Goal: Navigation & Orientation: Find specific page/section

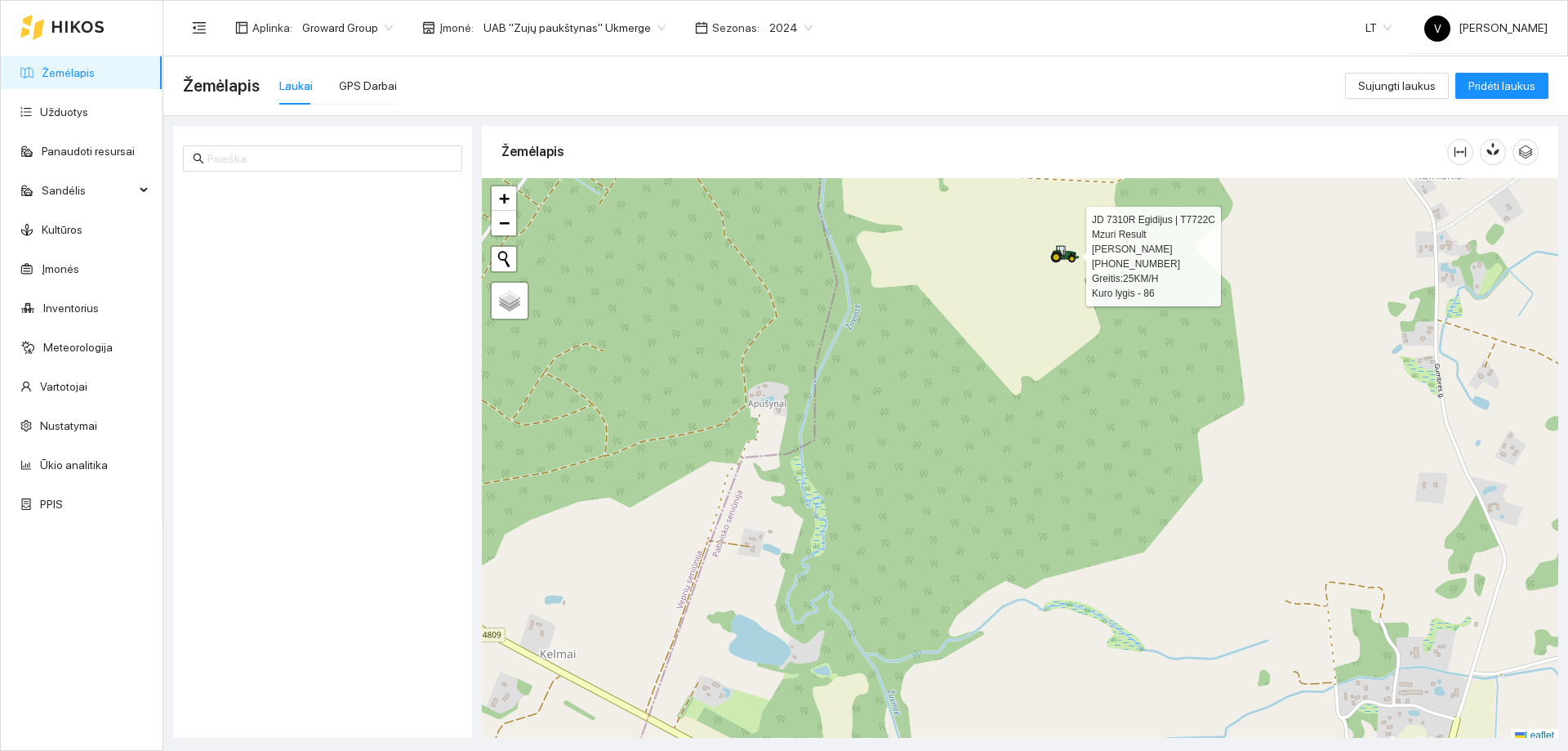
scroll to position [5, 0]
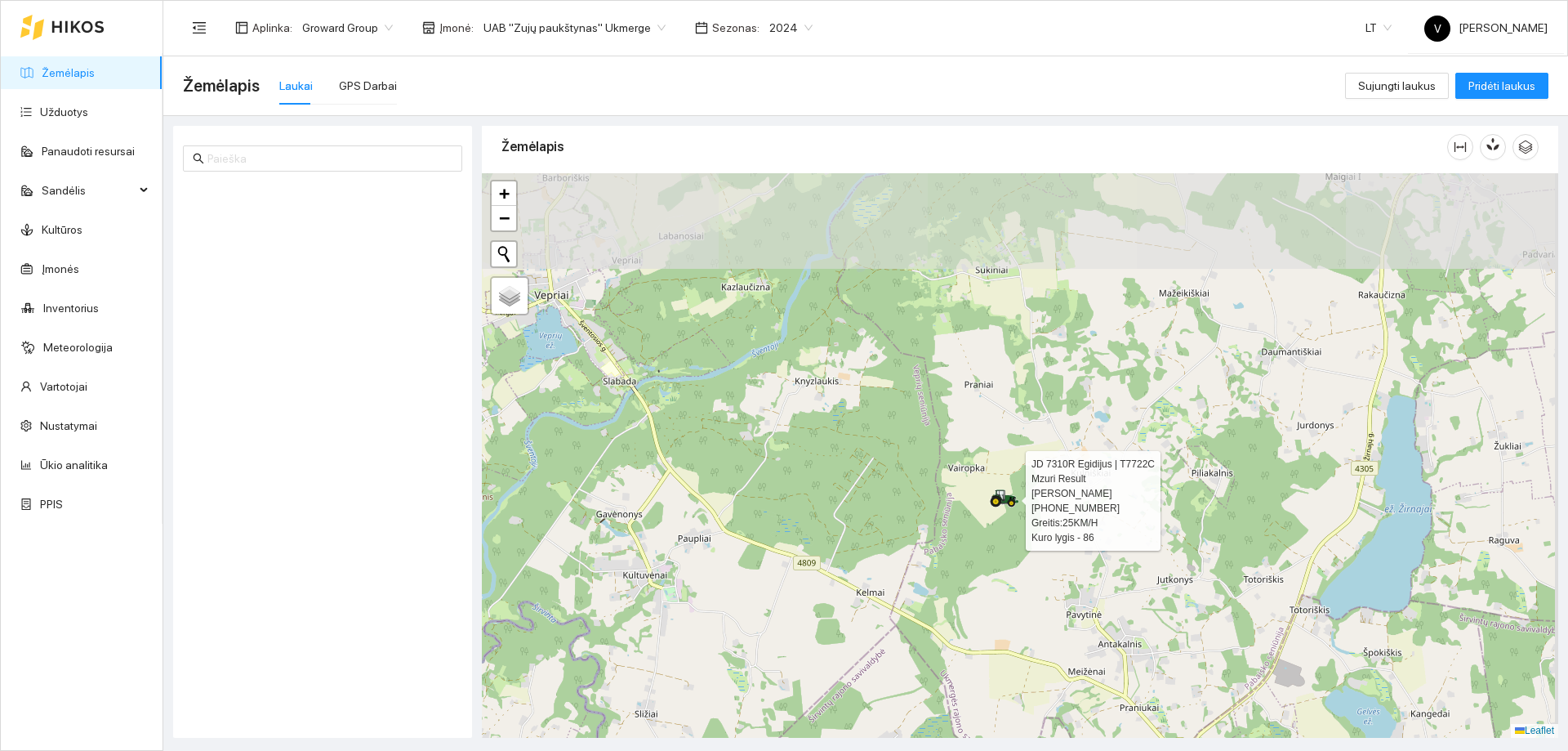
drag, startPoint x: 965, startPoint y: 541, endPoint x: 898, endPoint y: 580, distance: 77.5
click at [898, 580] on div at bounding box center [1020, 455] width 1077 height 564
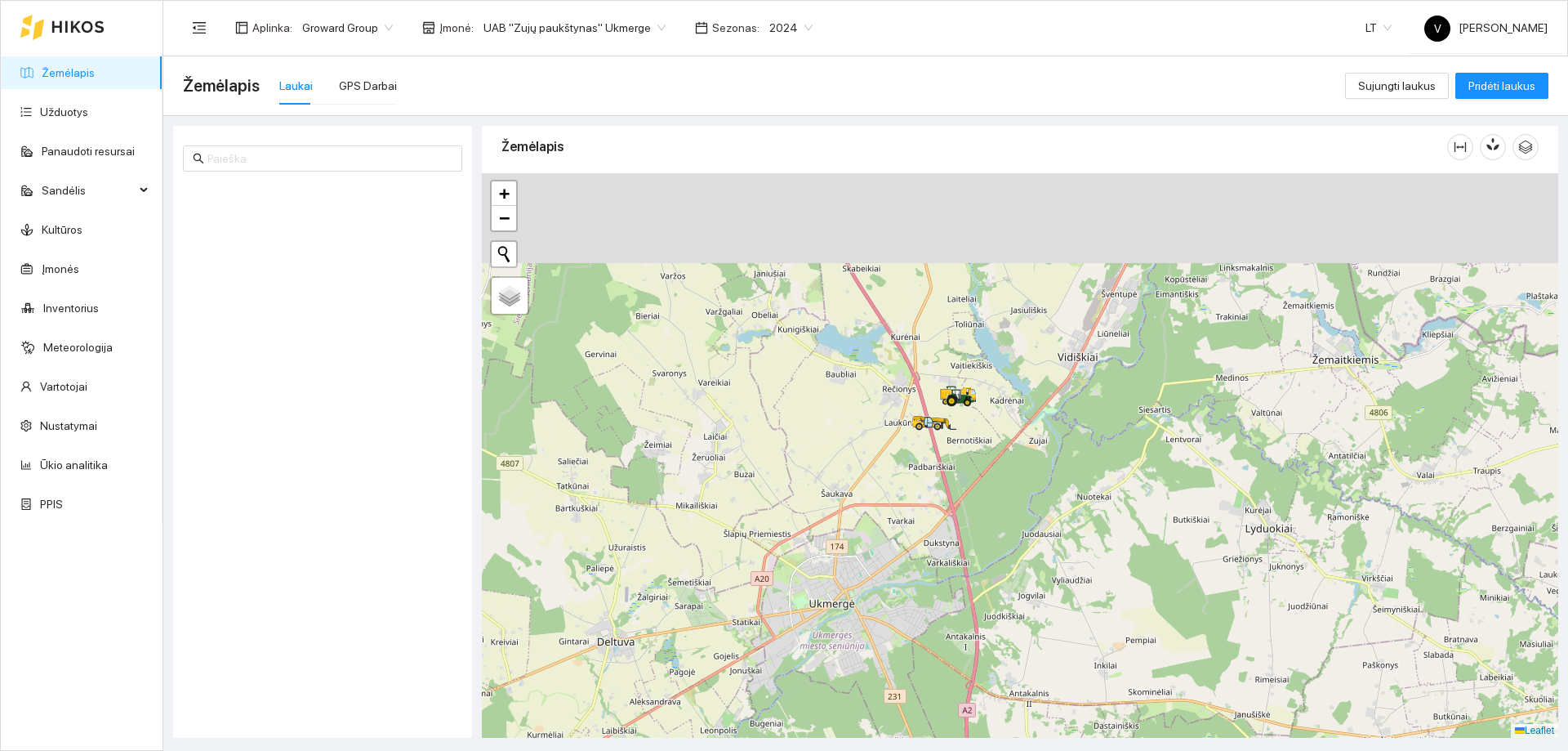
drag, startPoint x: 894, startPoint y: 430, endPoint x: 880, endPoint y: 479, distance: 51.0
click at [880, 479] on div at bounding box center [1020, 455] width 1077 height 564
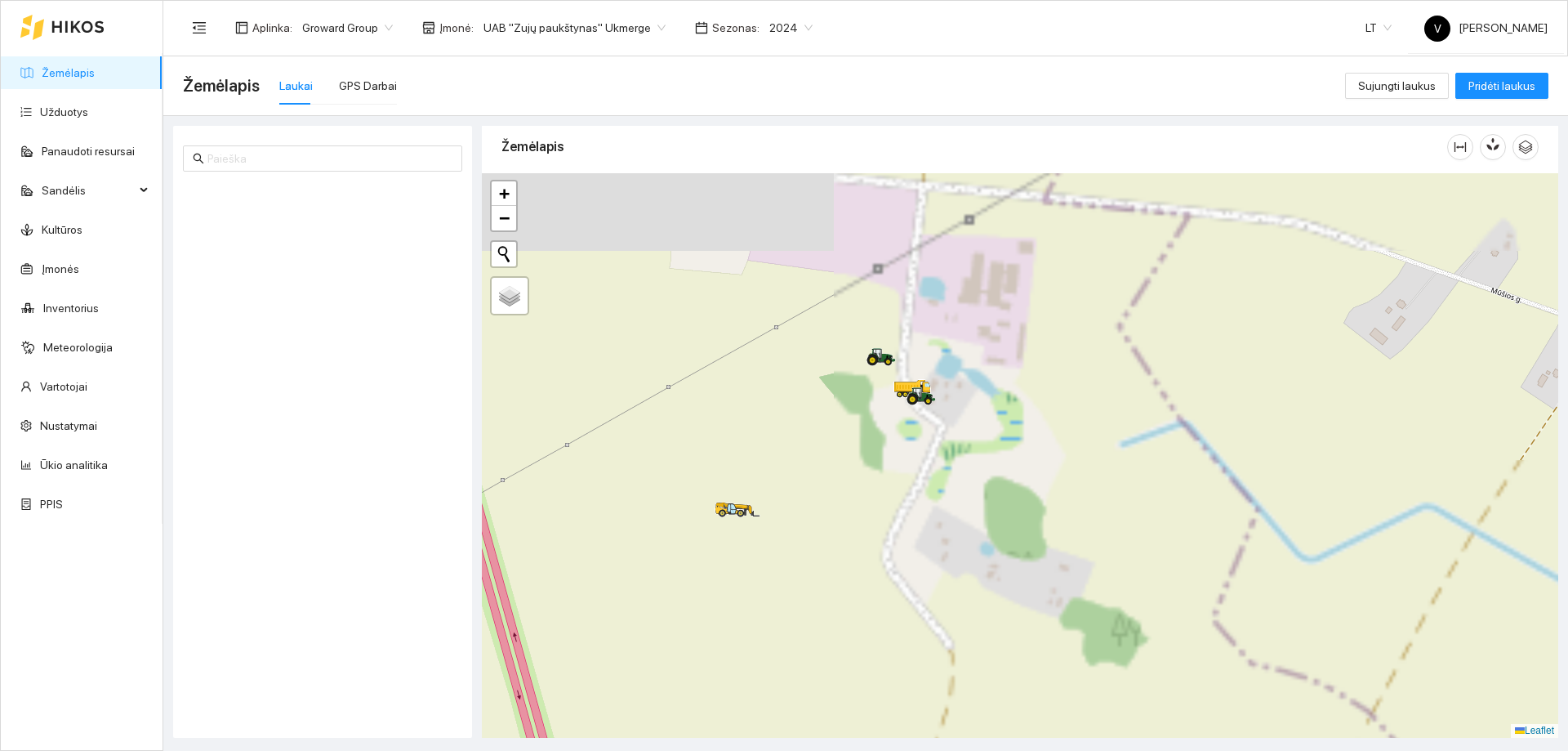
drag, startPoint x: 898, startPoint y: 456, endPoint x: 895, endPoint y: 467, distance: 11.4
click at [896, 479] on div at bounding box center [1020, 455] width 1077 height 564
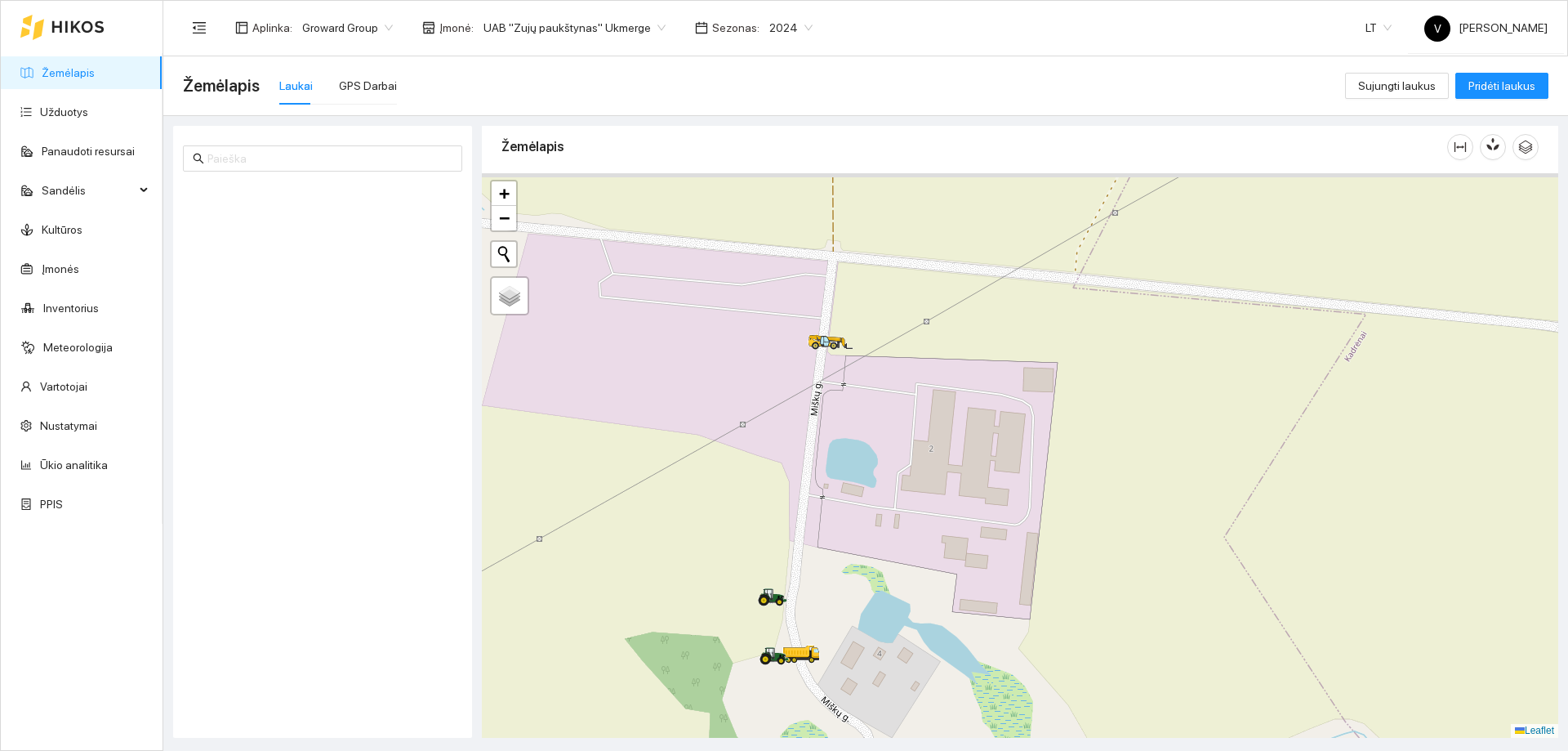
drag, startPoint x: 885, startPoint y: 345, endPoint x: 818, endPoint y: 602, distance: 265.6
click at [819, 603] on div at bounding box center [1020, 455] width 1077 height 564
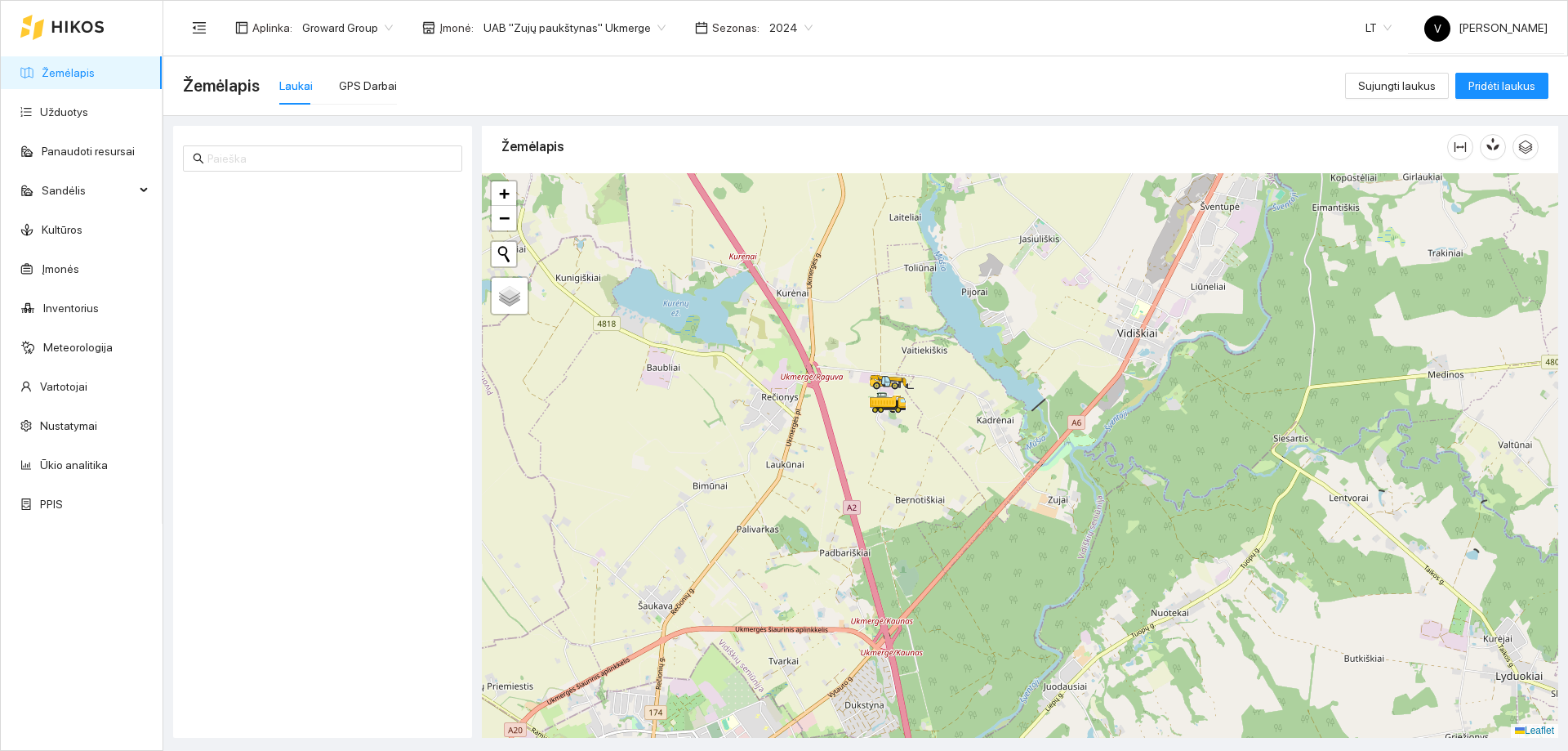
drag, startPoint x: 820, startPoint y: 517, endPoint x: 868, endPoint y: 460, distance: 74.5
click at [868, 461] on div at bounding box center [1020, 455] width 1077 height 564
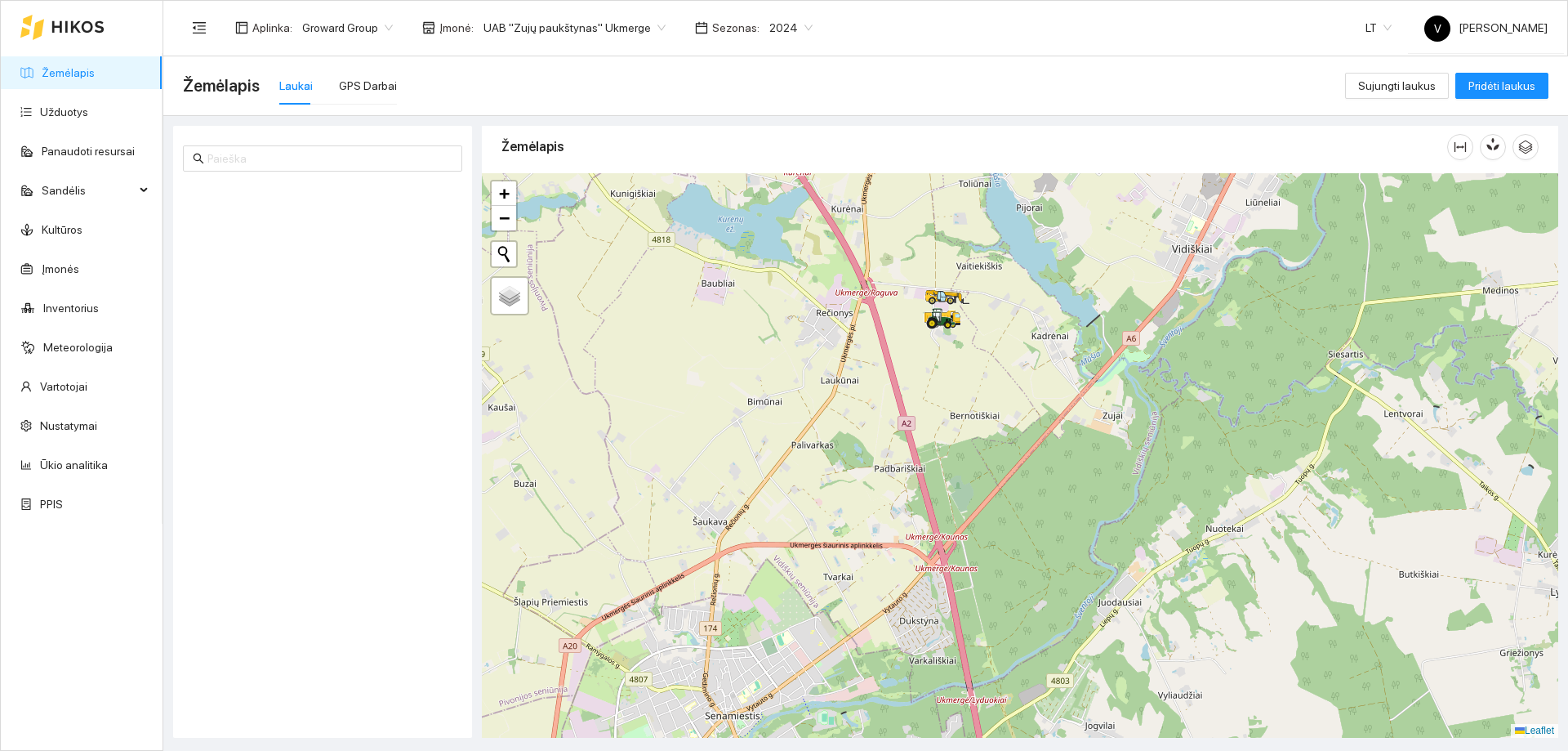
drag, startPoint x: 830, startPoint y: 596, endPoint x: 837, endPoint y: 567, distance: 29.8
click at [837, 567] on div at bounding box center [1020, 455] width 1077 height 564
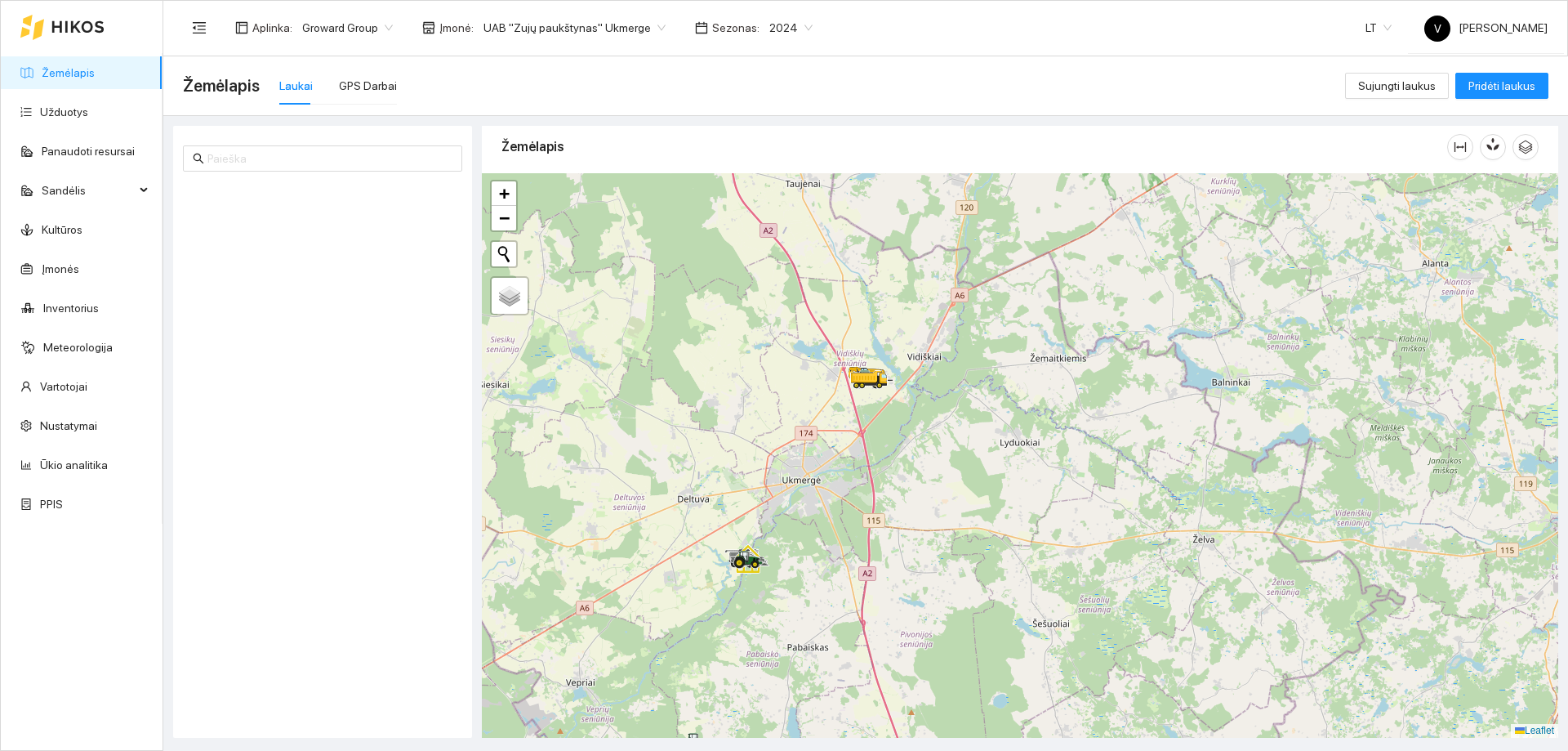
drag, startPoint x: 790, startPoint y: 538, endPoint x: 855, endPoint y: 406, distance: 147.1
click at [855, 406] on div at bounding box center [1020, 455] width 1077 height 564
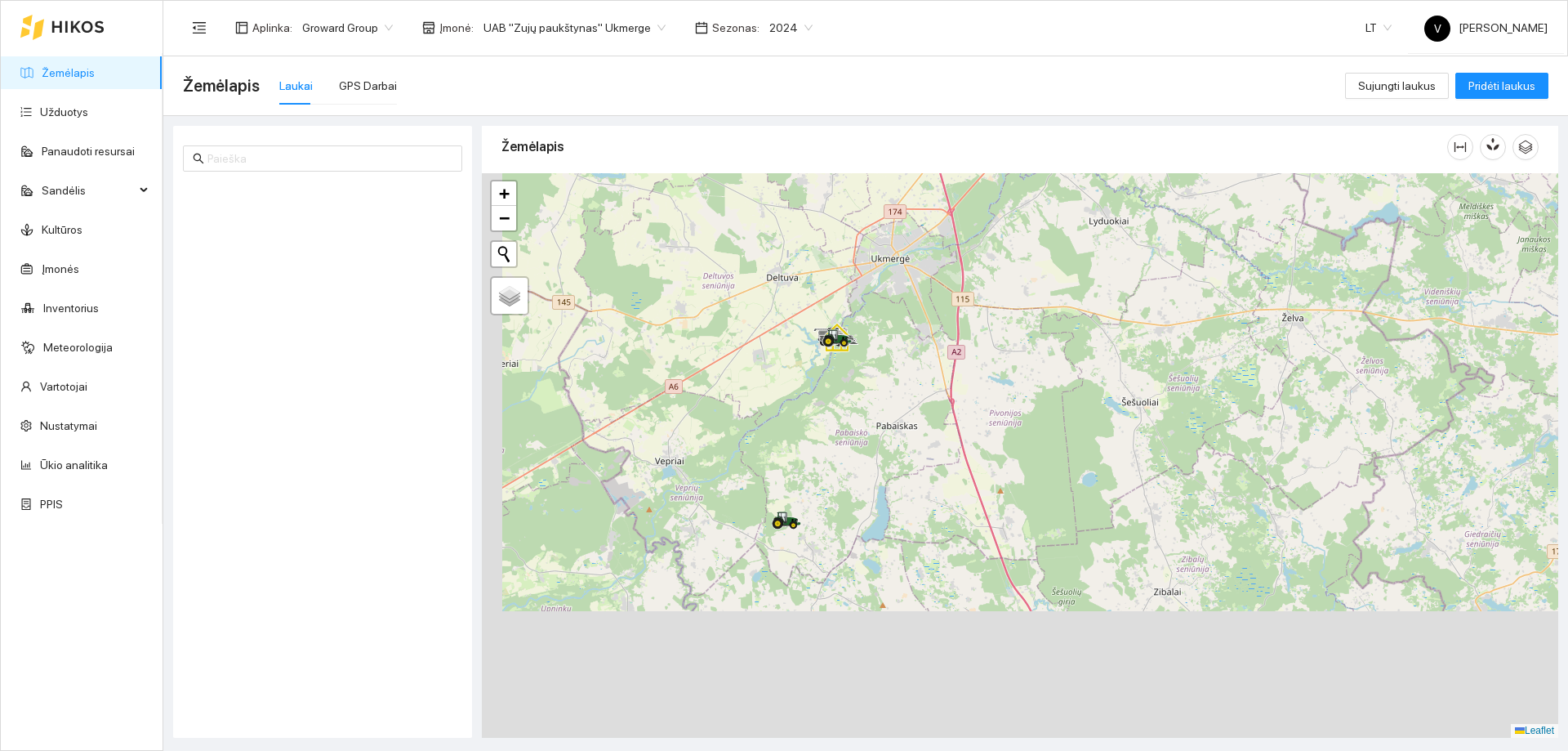
drag, startPoint x: 786, startPoint y: 629, endPoint x: 864, endPoint y: 397, distance: 244.8
click at [864, 397] on div at bounding box center [1020, 455] width 1077 height 564
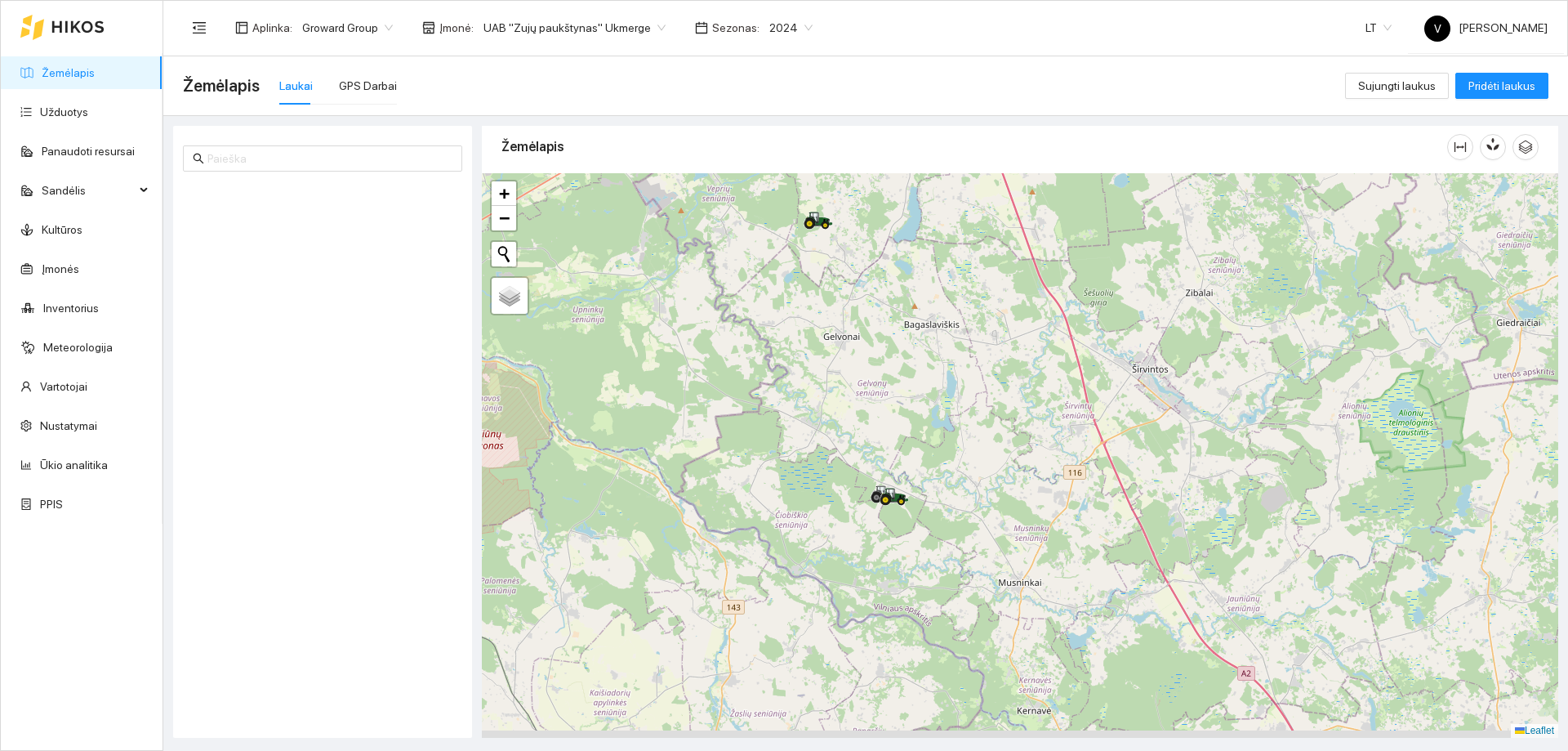
drag, startPoint x: 901, startPoint y: 519, endPoint x: 900, endPoint y: 327, distance: 192.0
click at [900, 327] on div at bounding box center [1020, 455] width 1077 height 564
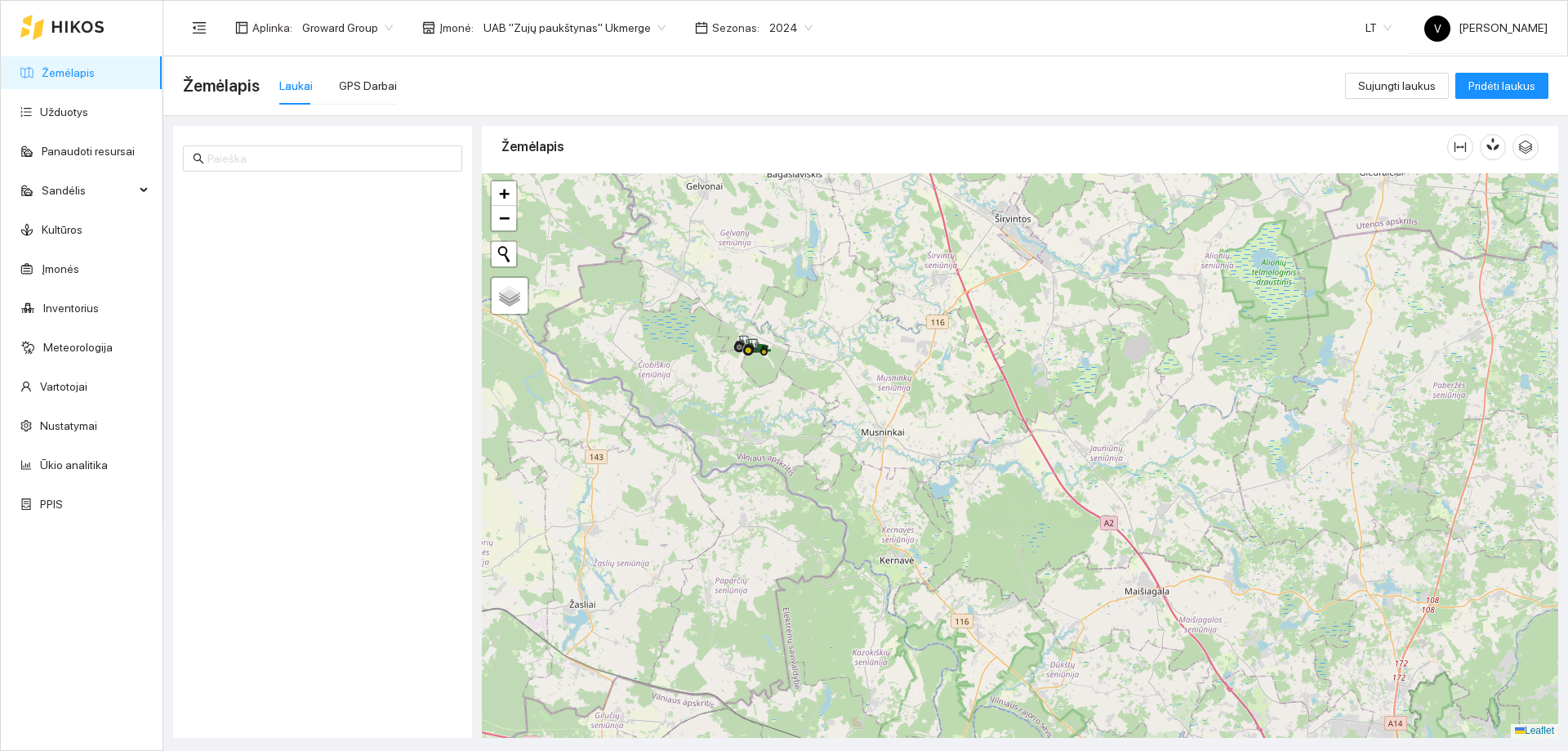
drag, startPoint x: 706, startPoint y: 422, endPoint x: 791, endPoint y: 612, distance: 208.1
click at [791, 612] on div at bounding box center [1020, 455] width 1077 height 564
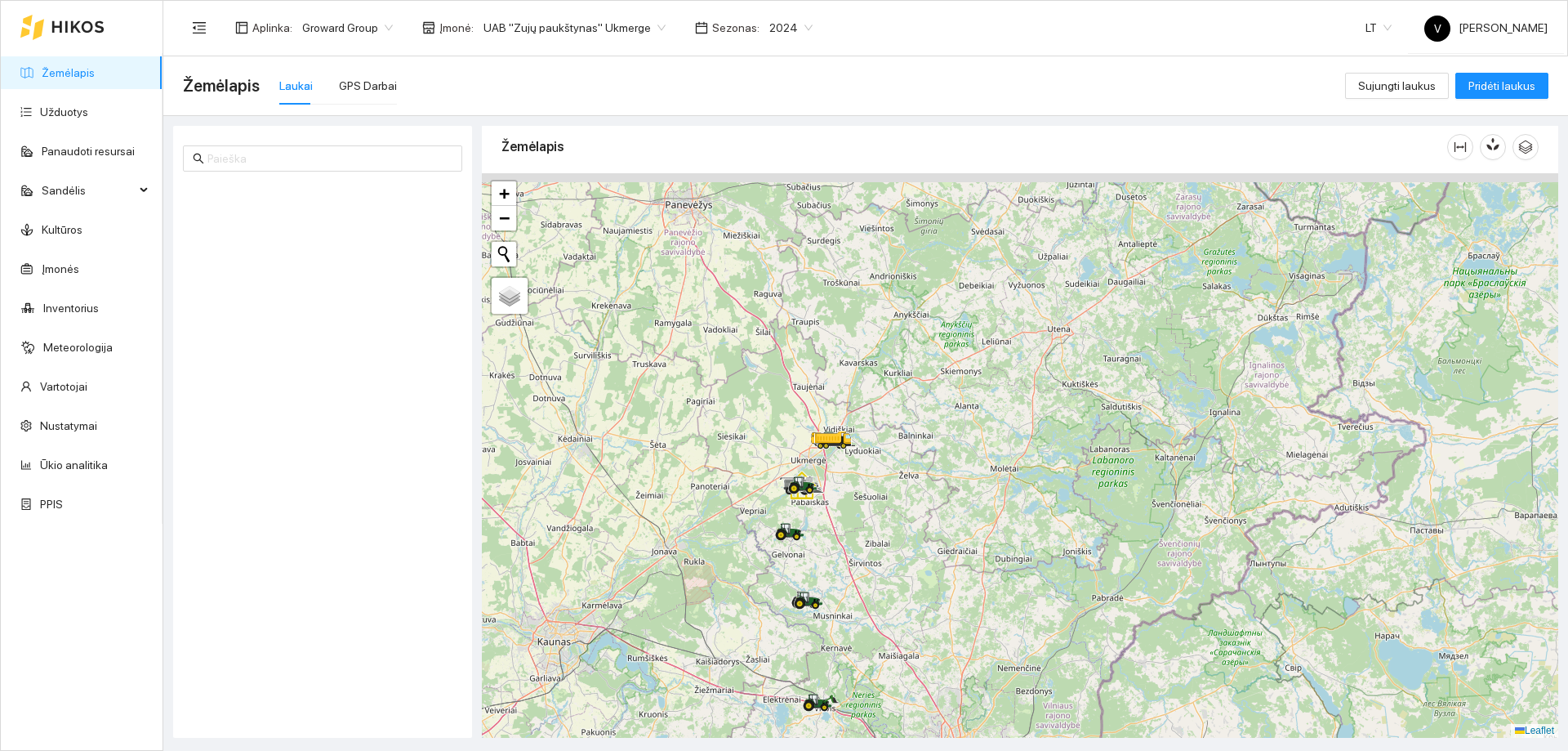
drag, startPoint x: 759, startPoint y: 518, endPoint x: 778, endPoint y: 577, distance: 62.0
click at [778, 577] on div at bounding box center [1020, 455] width 1077 height 564
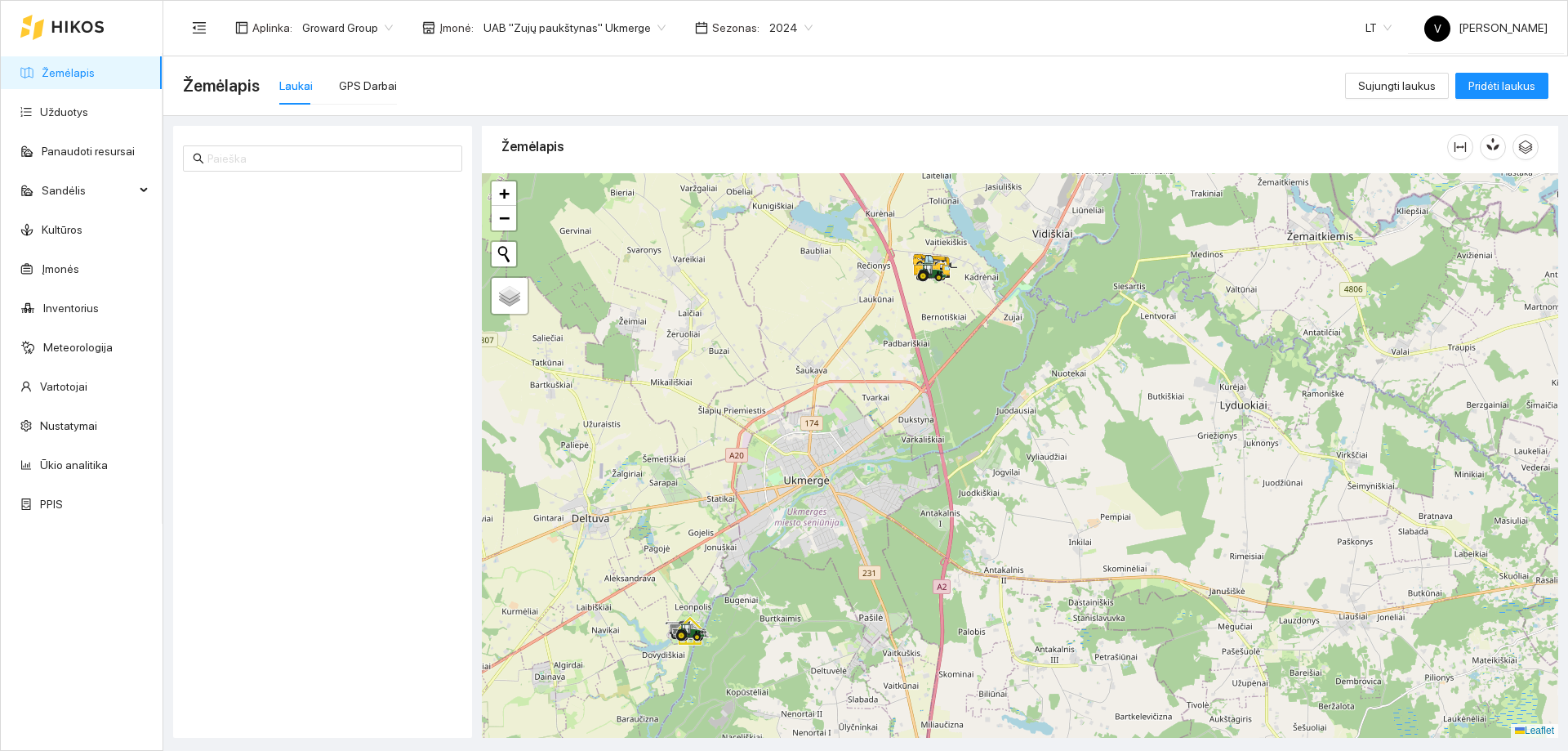
drag, startPoint x: 838, startPoint y: 452, endPoint x: 799, endPoint y: 506, distance: 66.6
click at [794, 534] on div at bounding box center [1020, 455] width 1077 height 564
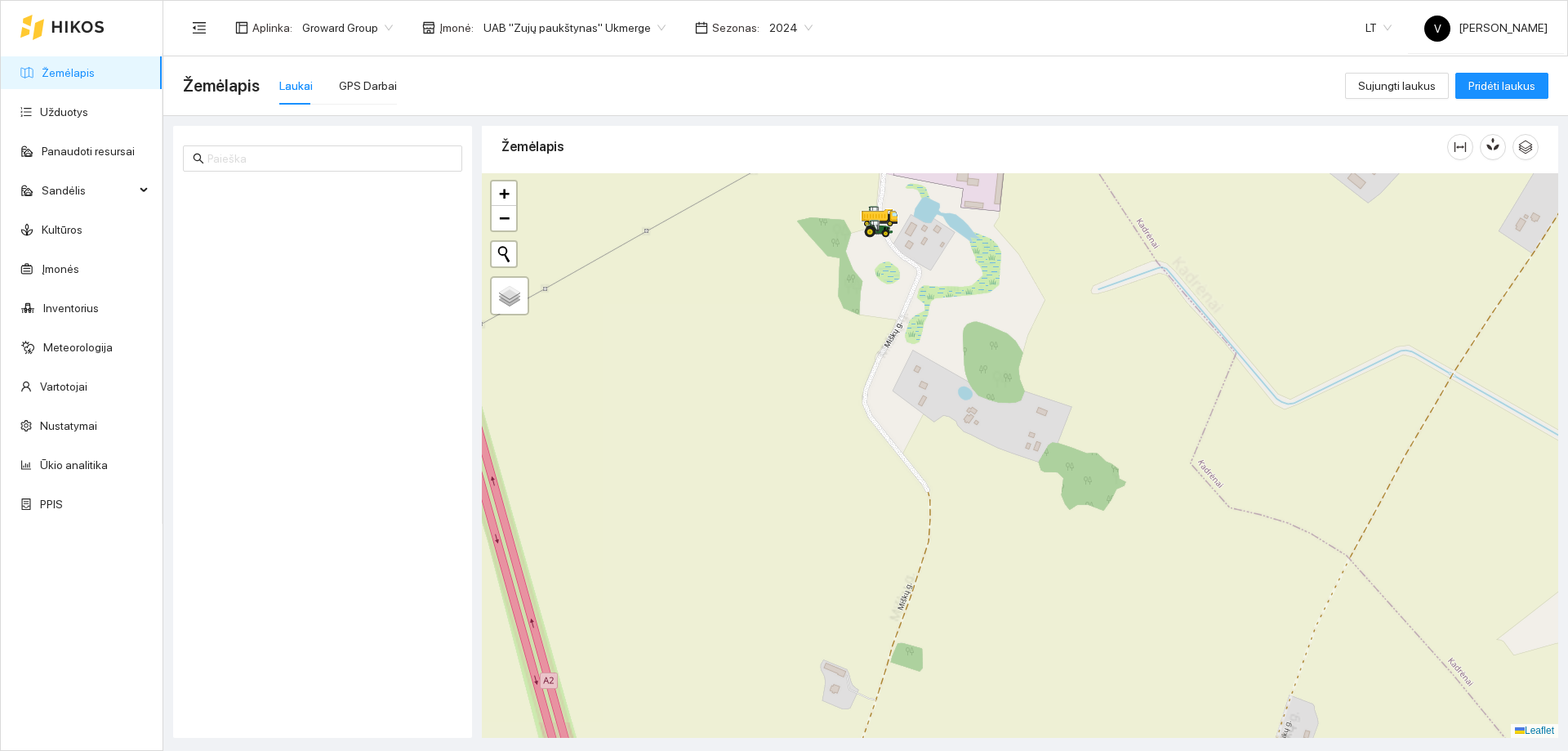
drag, startPoint x: 889, startPoint y: 426, endPoint x: 889, endPoint y: 446, distance: 20.0
click at [889, 446] on div at bounding box center [1020, 455] width 1077 height 564
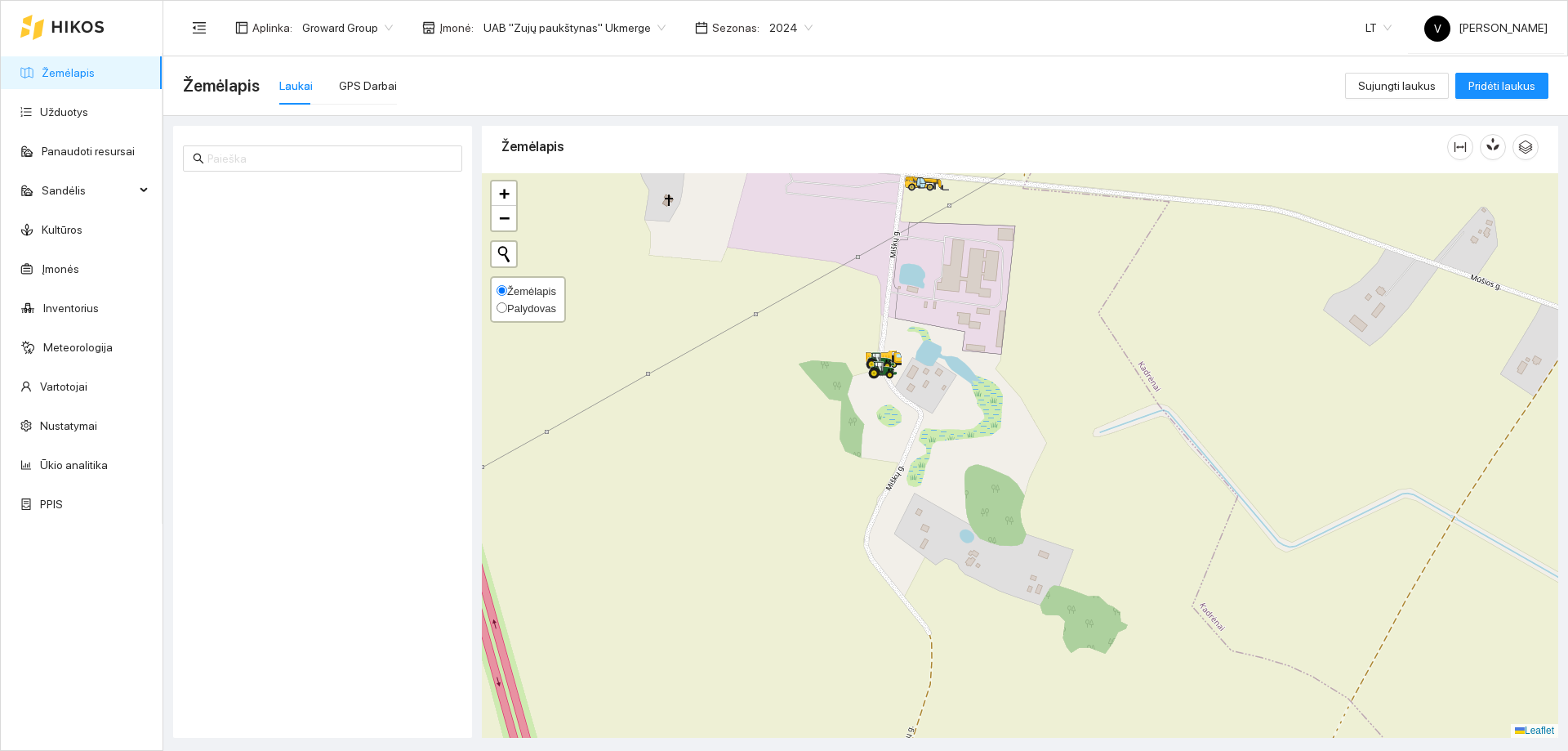
click at [497, 306] on input "Palydovas" at bounding box center [502, 308] width 10 height 10
radio input "true"
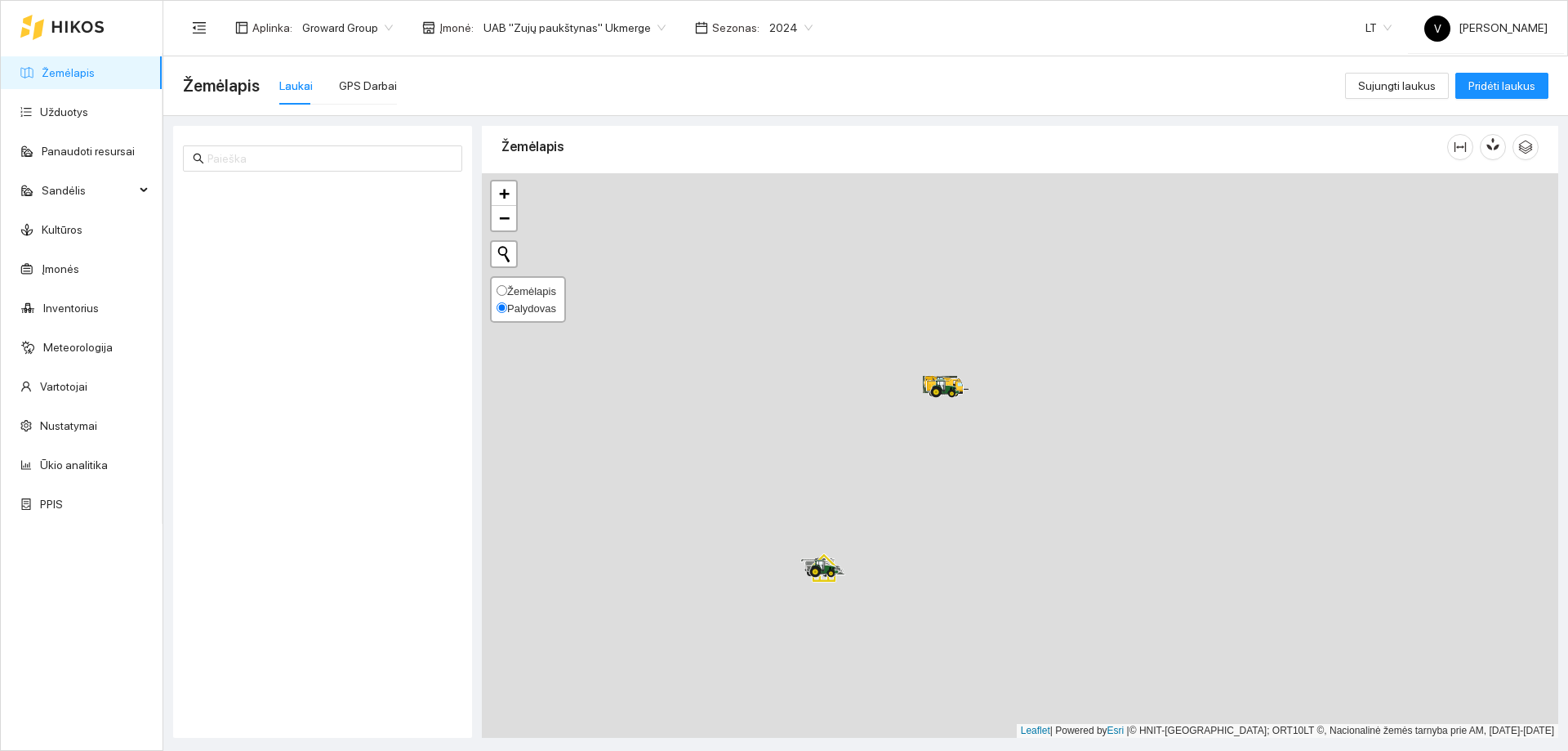
click at [510, 295] on span "Žemėlapis" at bounding box center [532, 291] width 49 height 12
click at [508, 295] on input "Žemėlapis" at bounding box center [502, 291] width 10 height 10
radio input "true"
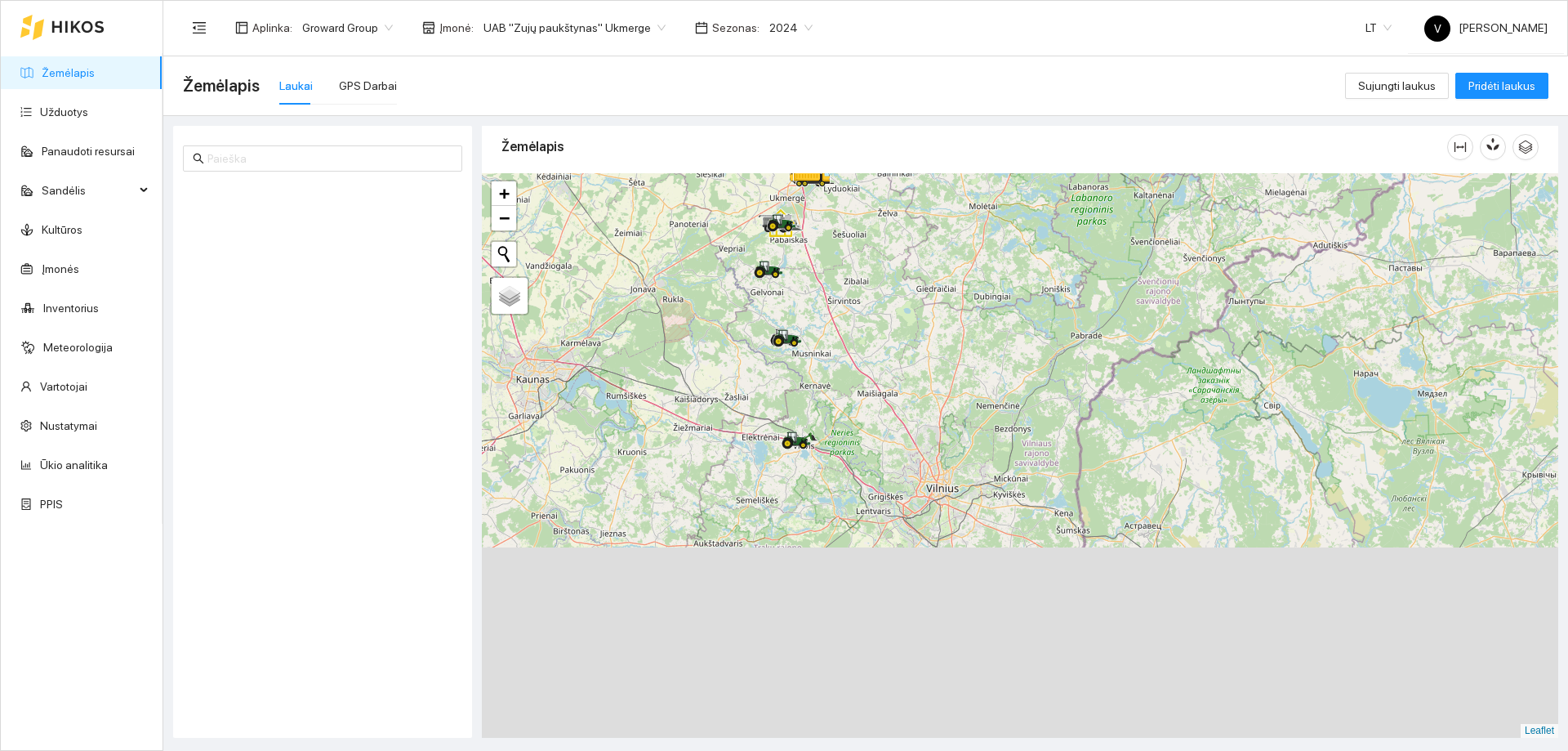
drag, startPoint x: 822, startPoint y: 448, endPoint x: 836, endPoint y: 316, distance: 132.7
click at [836, 316] on div at bounding box center [1020, 455] width 1077 height 564
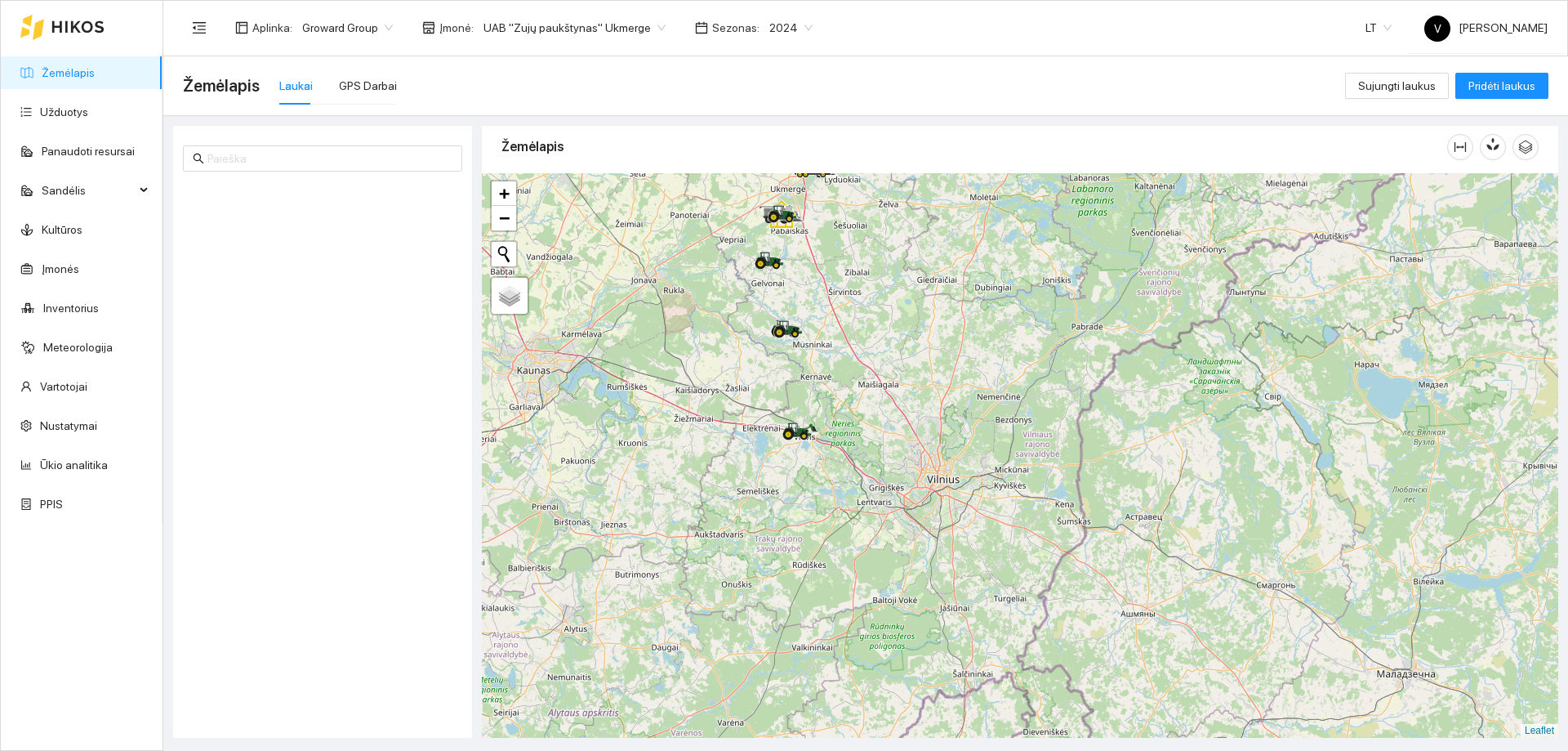
click at [641, 27] on span "UAB "Zujų paukštynas" Ukmerge" at bounding box center [574, 27] width 182 height 25
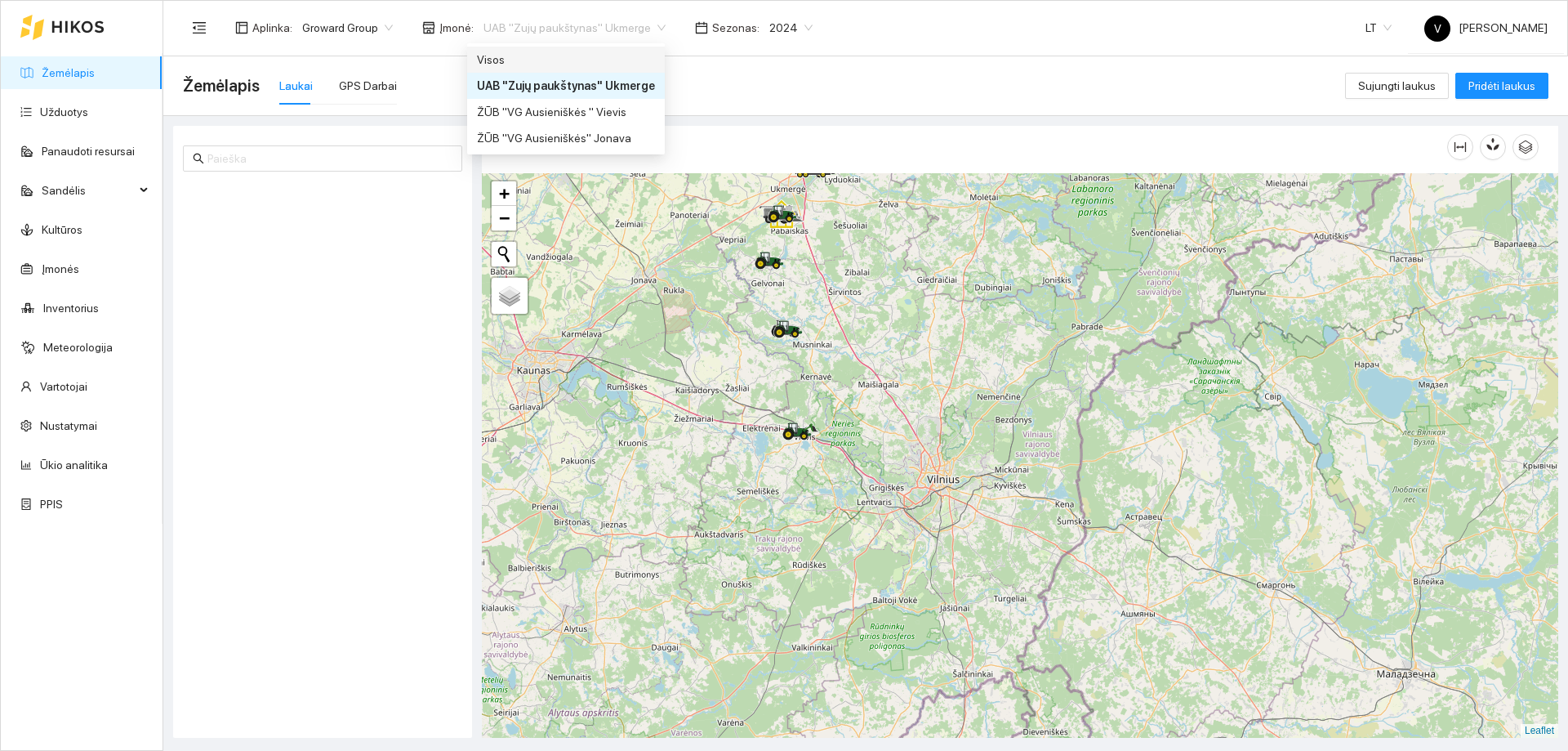
click at [621, 61] on div "Visos" at bounding box center [566, 59] width 178 height 18
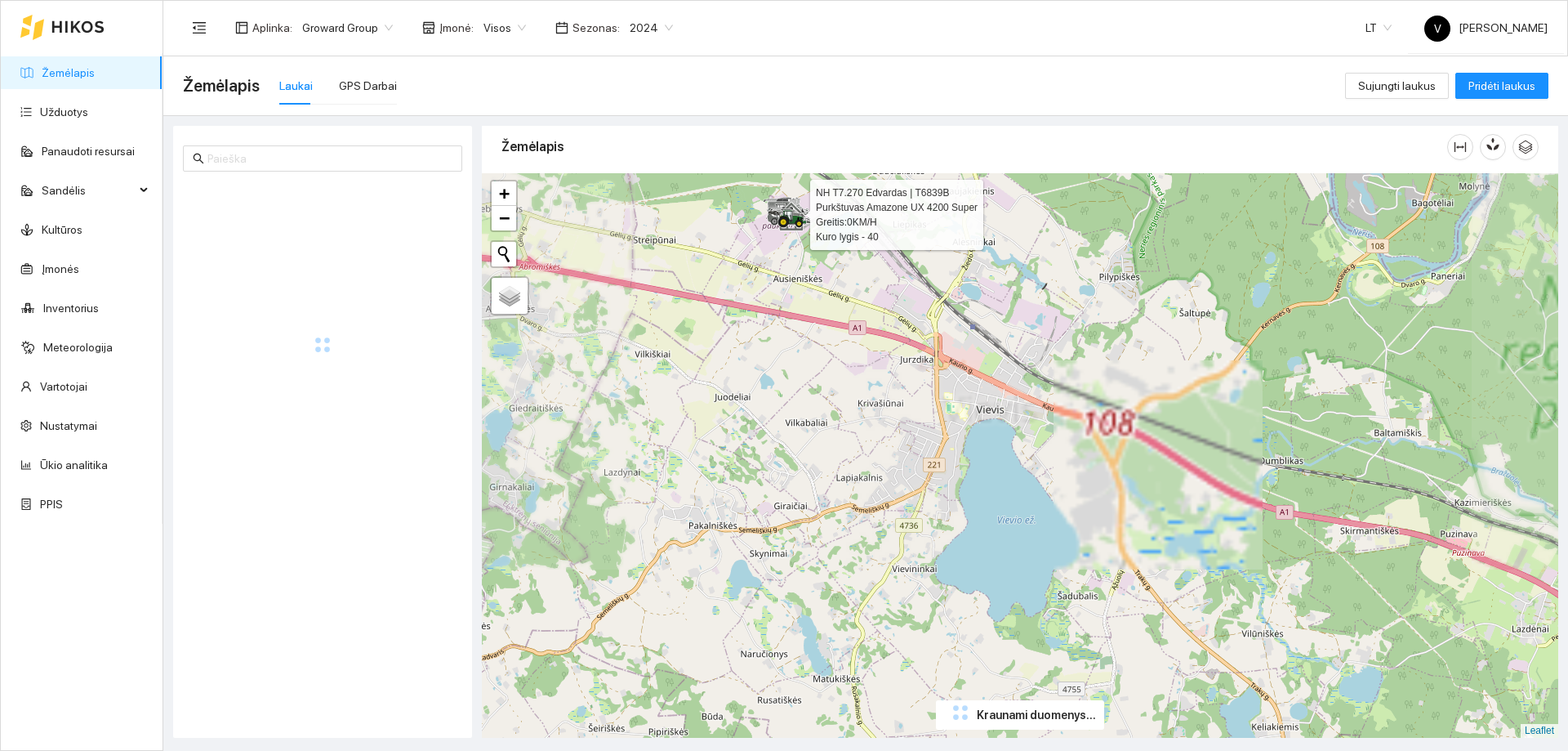
drag, startPoint x: 808, startPoint y: 278, endPoint x: 818, endPoint y: 461, distance: 183.3
click at [818, 461] on div at bounding box center [1020, 455] width 1077 height 564
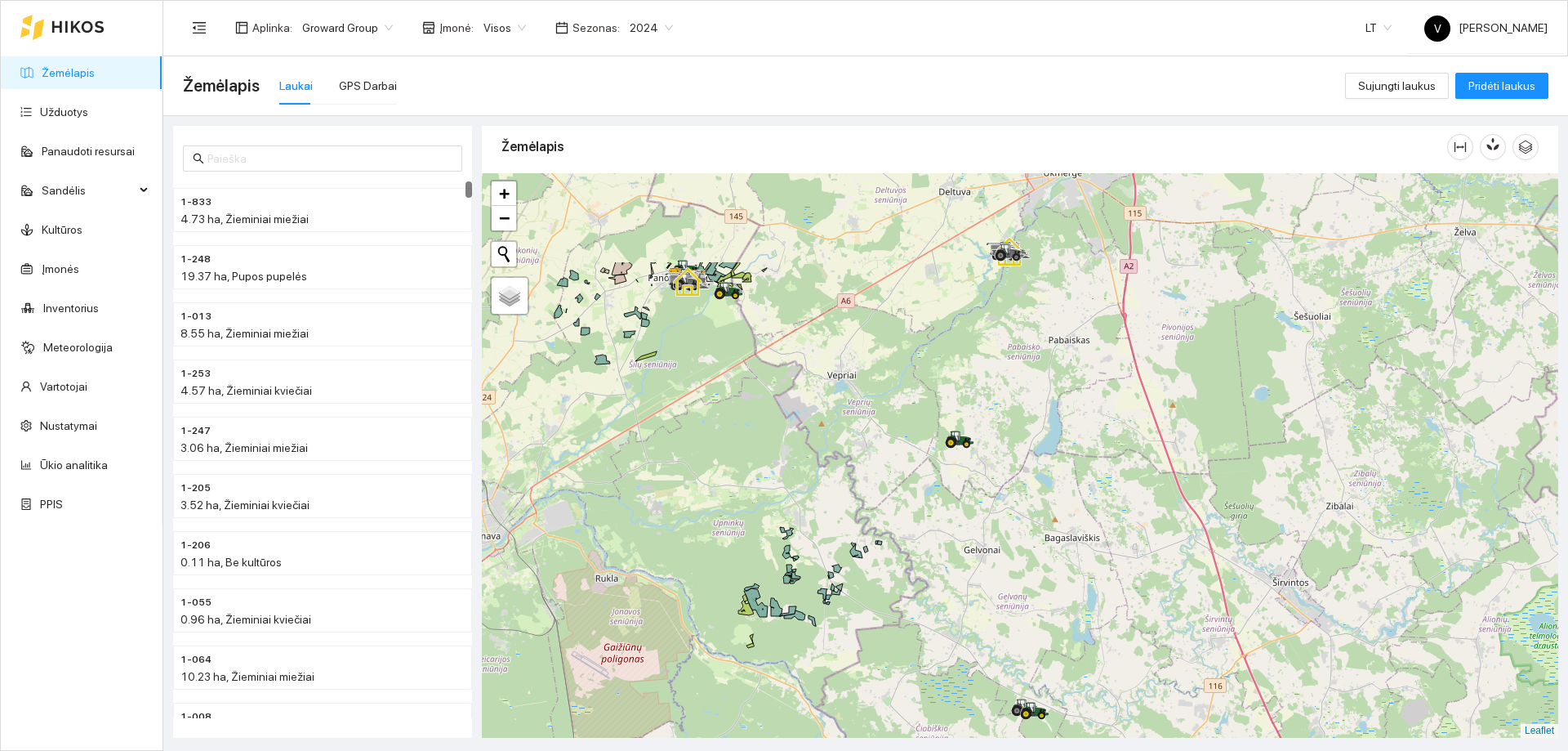
drag, startPoint x: 988, startPoint y: 451, endPoint x: 990, endPoint y: 498, distance: 47.0
click at [990, 498] on div at bounding box center [1020, 455] width 1077 height 564
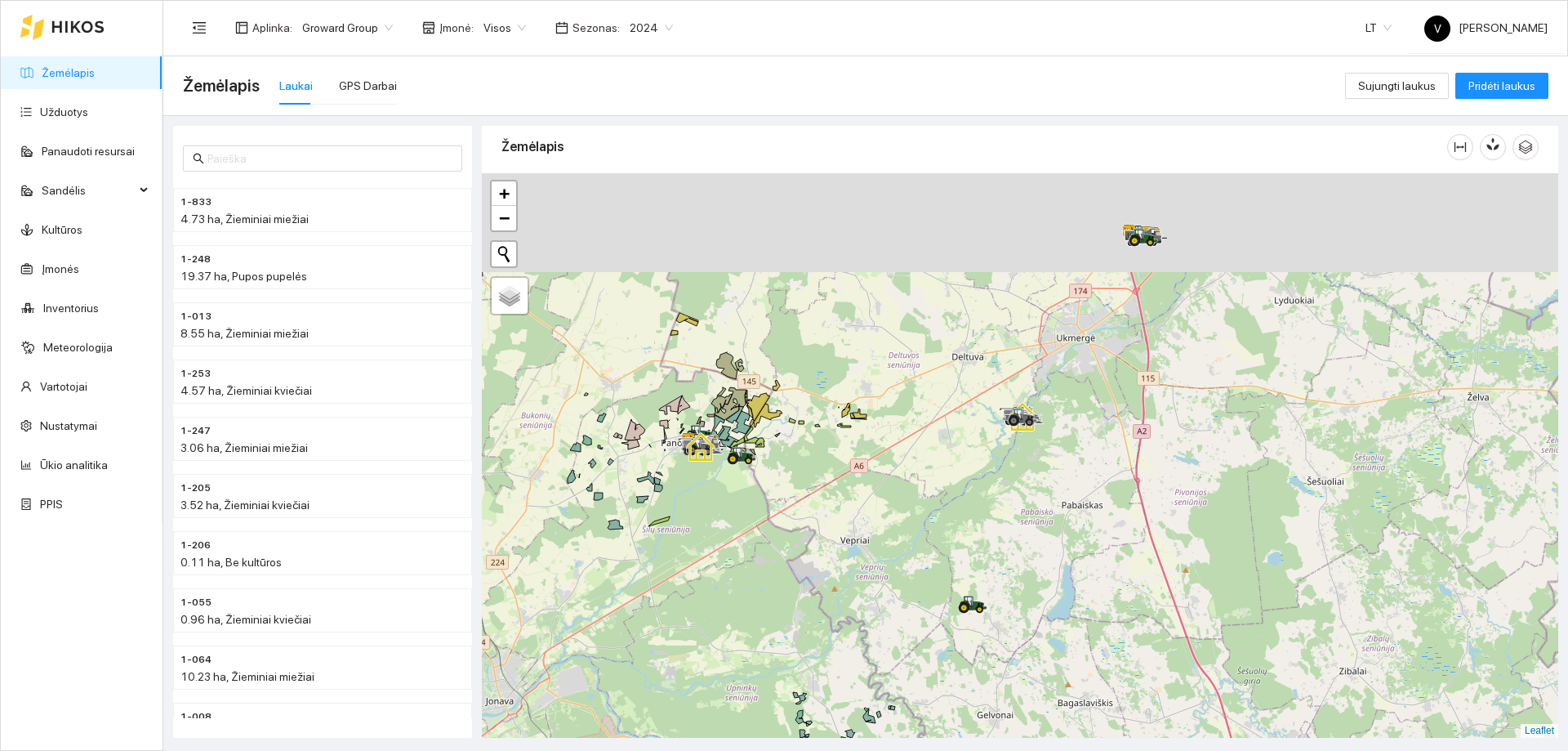
drag, startPoint x: 962, startPoint y: 299, endPoint x: 976, endPoint y: 415, distance: 116.8
click at [973, 419] on div at bounding box center [1020, 455] width 1077 height 564
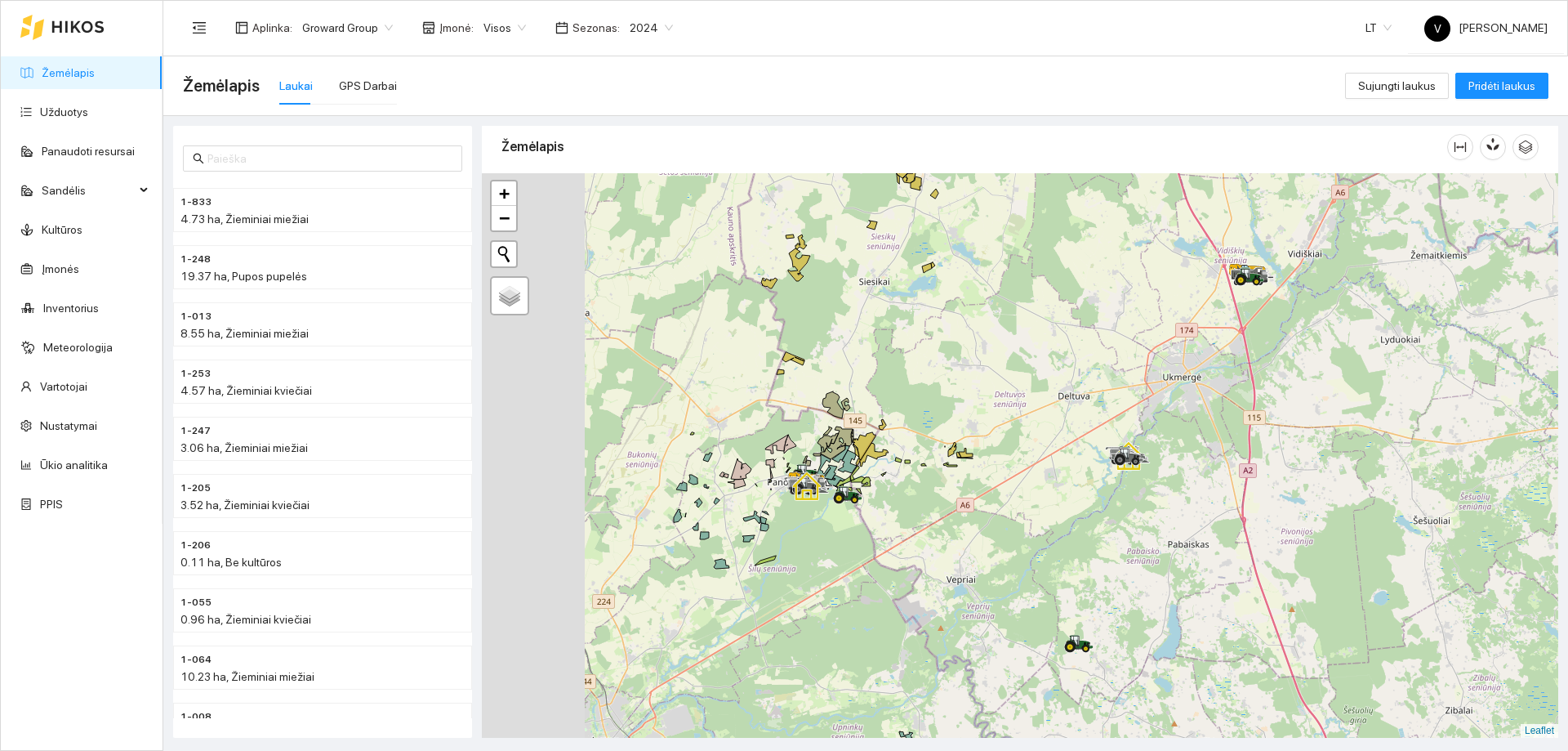
drag, startPoint x: 828, startPoint y: 461, endPoint x: 1013, endPoint y: 450, distance: 185.3
click at [1033, 453] on div at bounding box center [1020, 455] width 1077 height 564
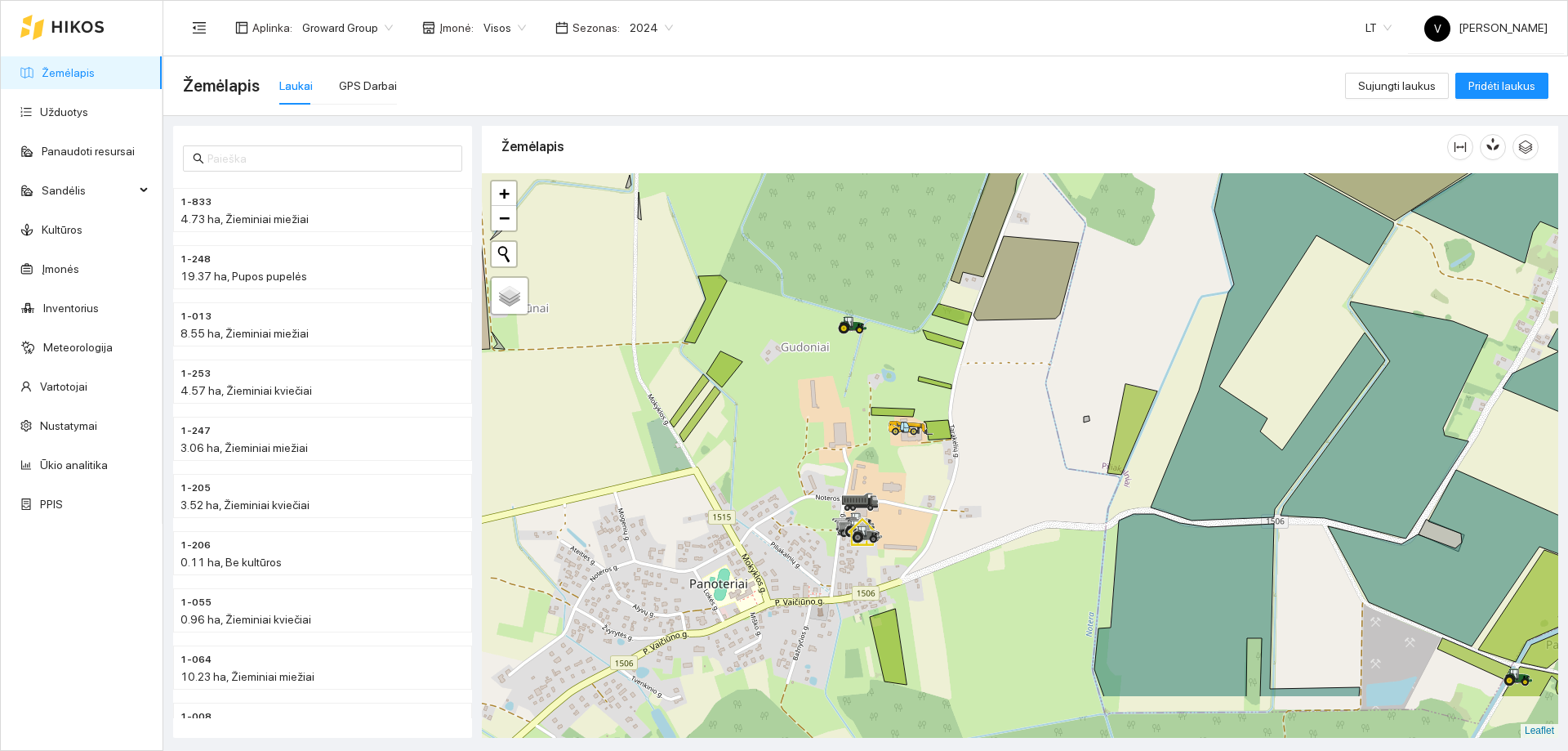
click at [862, 382] on div at bounding box center [1020, 455] width 1077 height 564
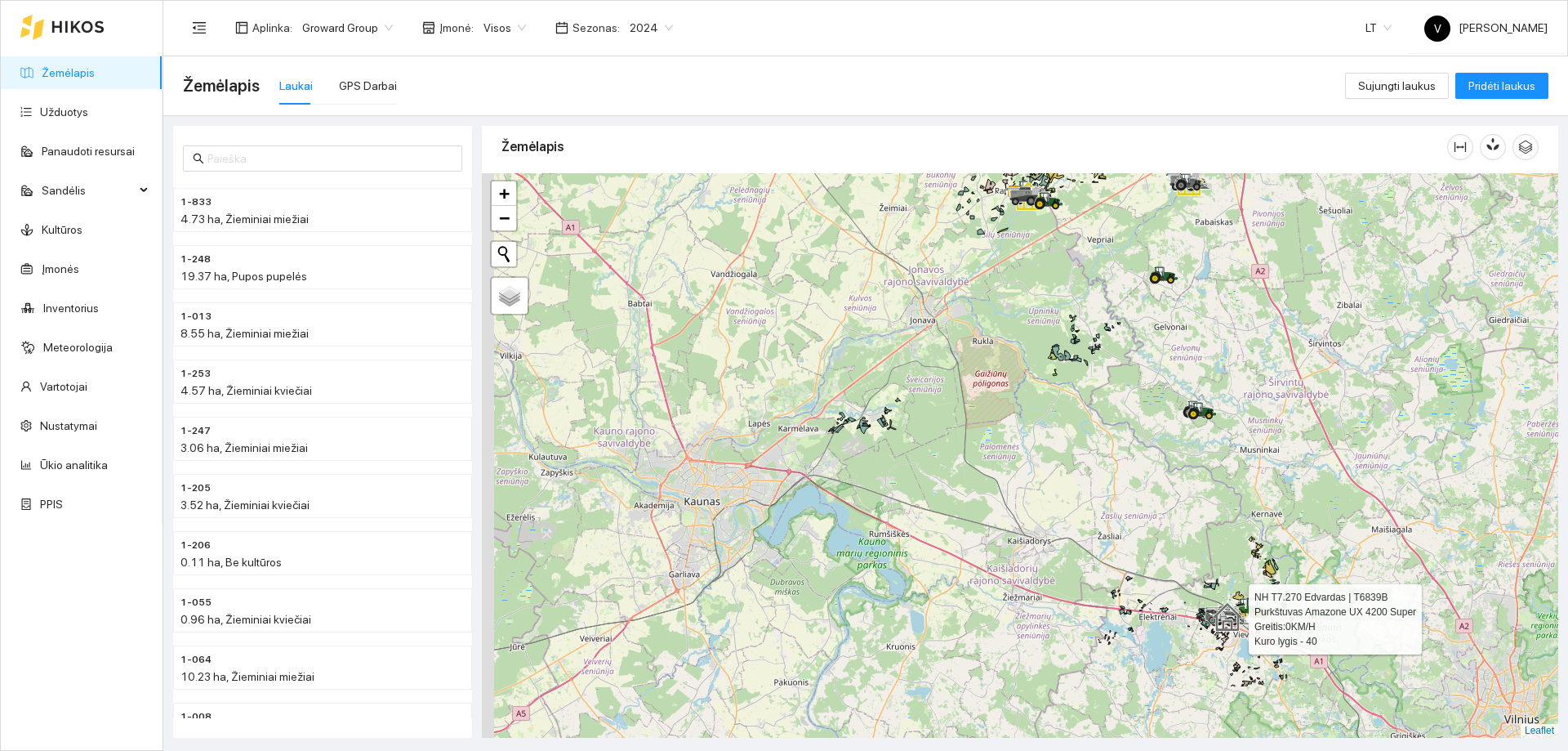
drag, startPoint x: 861, startPoint y: 518, endPoint x: 855, endPoint y: 442, distance: 76.2
click at [858, 454] on div at bounding box center [1020, 455] width 1077 height 564
